Goal: Task Accomplishment & Management: Use online tool/utility

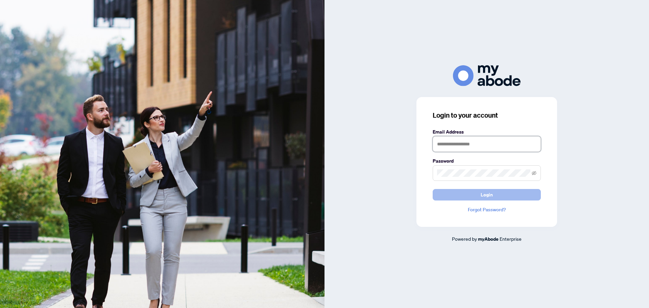
type input "**********"
click at [477, 199] on button "Login" at bounding box center [486, 194] width 108 height 11
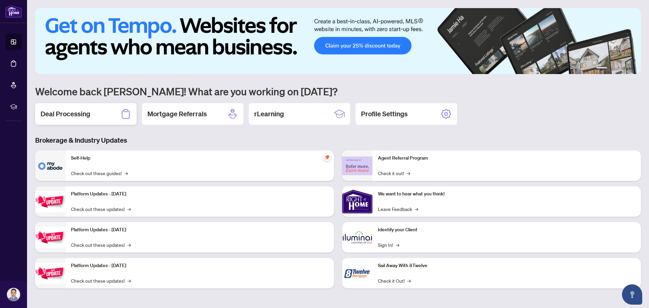
click at [76, 112] on h2 "Deal Processing" at bounding box center [66, 113] width 50 height 9
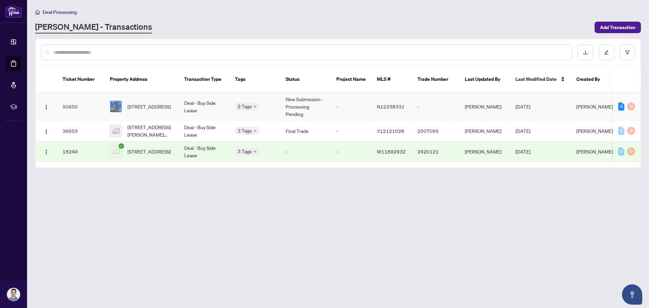
click at [115, 101] on img at bounding box center [115, 106] width 11 height 11
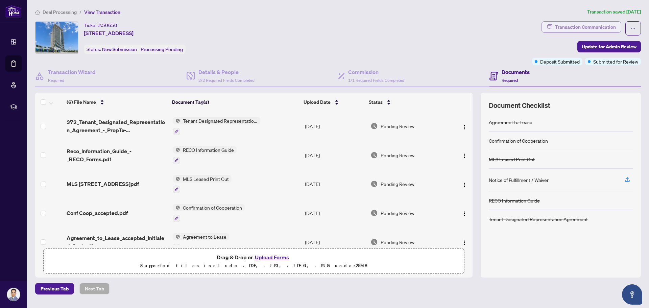
click at [592, 28] on div "Transaction Communication" at bounding box center [585, 27] width 61 height 11
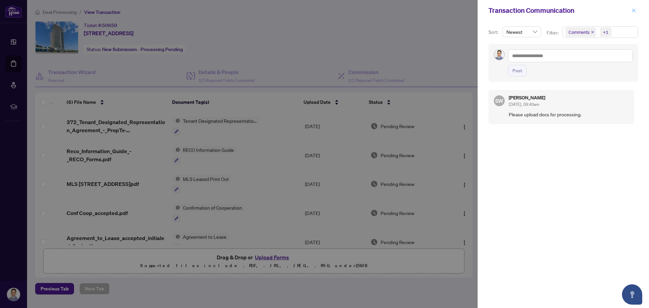
click at [632, 11] on icon "close" at bounding box center [633, 10] width 5 height 5
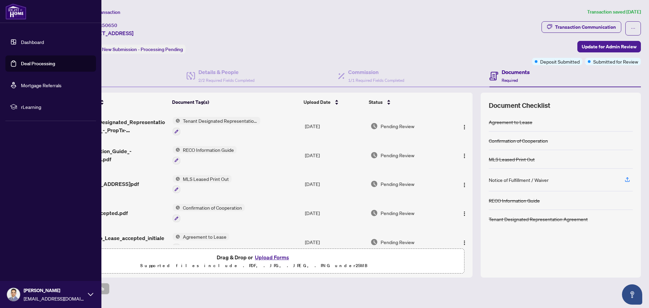
click at [29, 44] on link "Dashboard" at bounding box center [32, 42] width 23 height 6
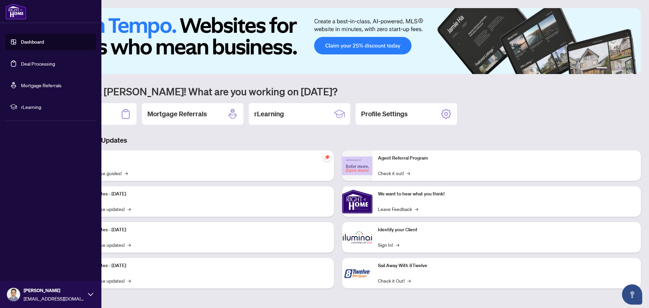
click at [38, 64] on link "Deal Processing" at bounding box center [38, 63] width 34 height 6
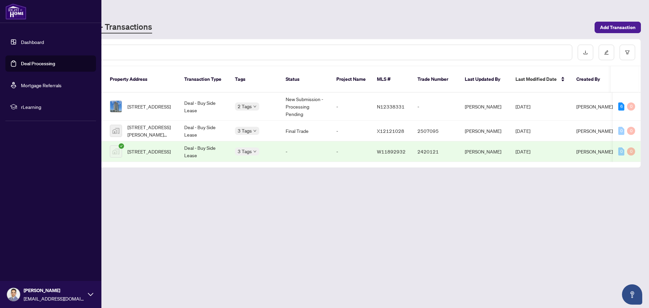
click at [39, 41] on link "Dashboard" at bounding box center [32, 42] width 23 height 6
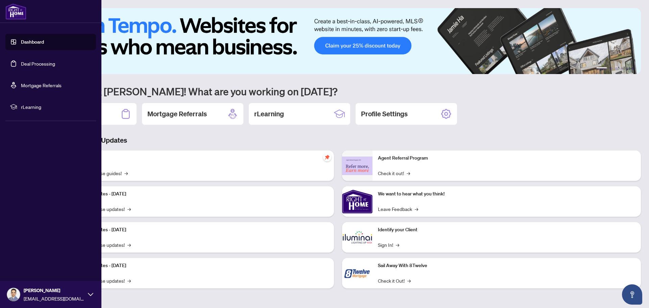
click at [95, 294] on div "[PERSON_NAME] [PERSON_NAME][EMAIL_ADDRESS][DOMAIN_NAME]" at bounding box center [50, 294] width 101 height 27
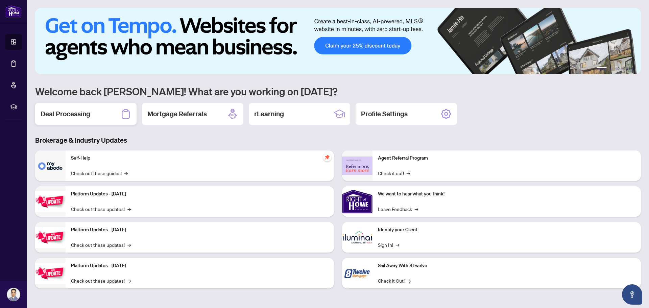
click at [97, 118] on div "Deal Processing" at bounding box center [85, 114] width 101 height 22
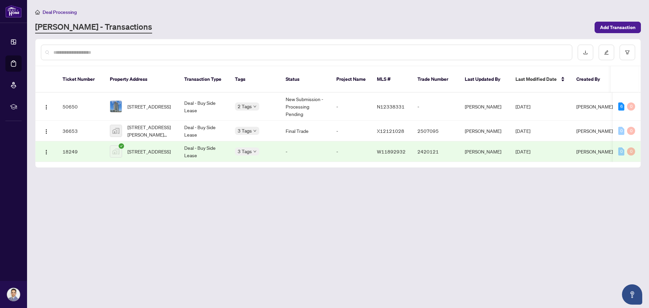
click at [178, 144] on td "[STREET_ADDRESS]" at bounding box center [141, 151] width 74 height 21
click at [152, 123] on span "[STREET_ADDRESS][PERSON_NAME][PERSON_NAME]" at bounding box center [150, 130] width 46 height 15
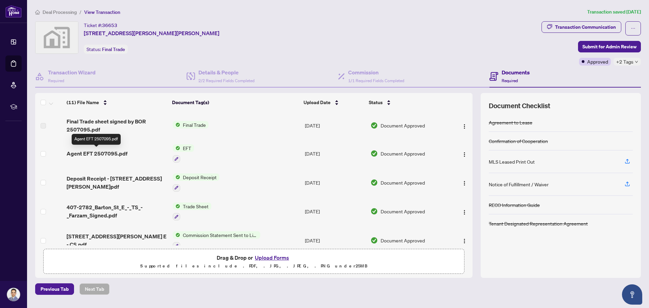
click at [112, 154] on span "Agent EFT 2507095.pdf" at bounding box center [97, 153] width 61 height 8
